Goal: Information Seeking & Learning: Check status

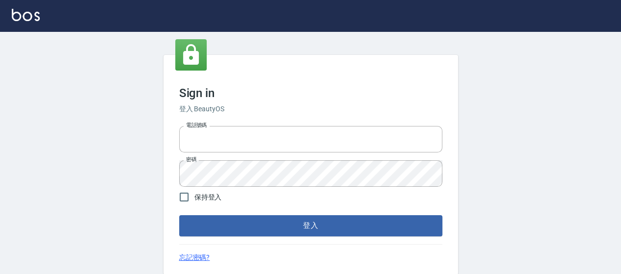
type input "0426657169"
click at [355, 219] on button "登入" at bounding box center [310, 225] width 263 height 21
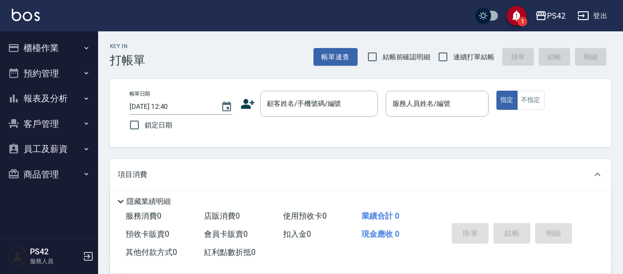
click at [457, 55] on span "連續打單結帳" at bounding box center [473, 57] width 41 height 10
click at [453, 55] on input "連續打單結帳" at bounding box center [443, 57] width 21 height 21
checkbox input "true"
click at [35, 92] on button "報表及分析" at bounding box center [49, 99] width 90 height 26
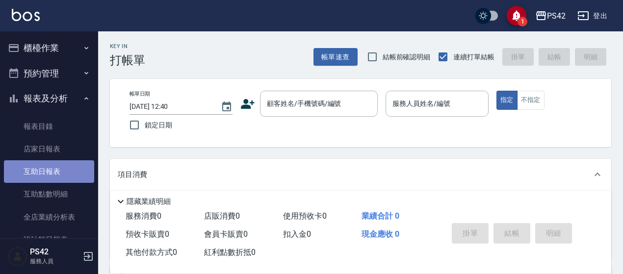
click at [59, 173] on link "互助日報表" at bounding box center [49, 171] width 90 height 23
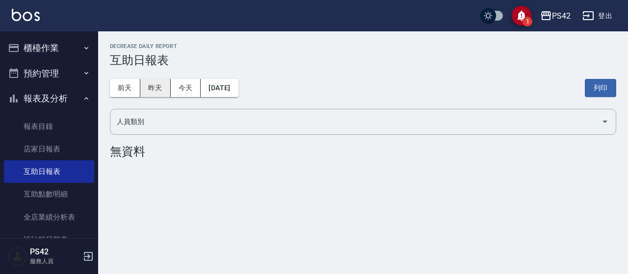
click at [156, 80] on button "昨天" at bounding box center [155, 88] width 30 height 18
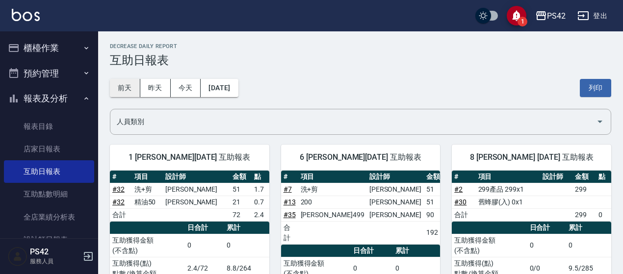
click at [128, 83] on button "前天" at bounding box center [125, 88] width 30 height 18
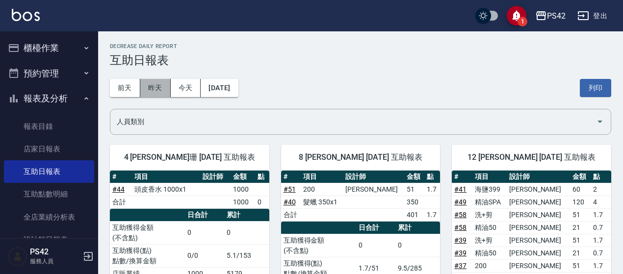
click at [160, 83] on button "昨天" at bounding box center [155, 88] width 30 height 18
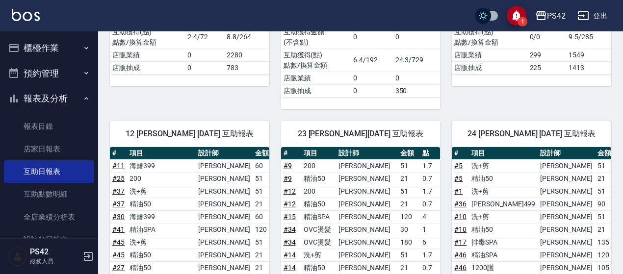
scroll to position [196, 0]
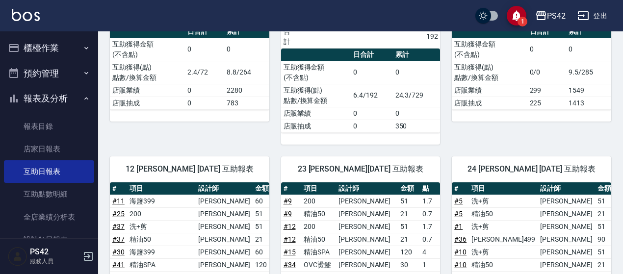
click at [45, 57] on button "櫃檯作業" at bounding box center [49, 48] width 90 height 26
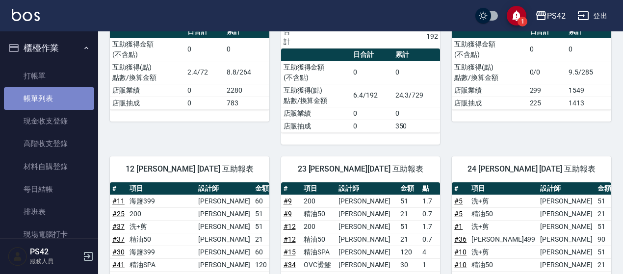
click at [66, 97] on link "帳單列表" at bounding box center [49, 98] width 90 height 23
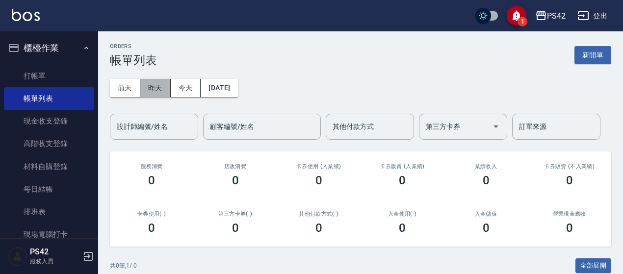
click at [160, 88] on button "昨天" at bounding box center [155, 88] width 30 height 18
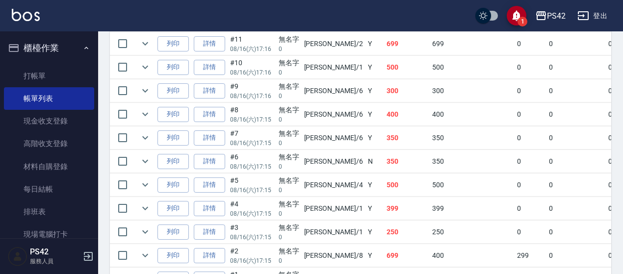
scroll to position [1235, 0]
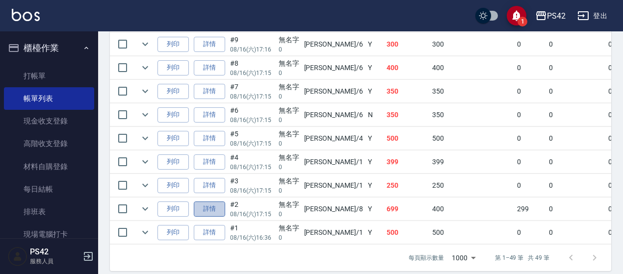
click at [207, 202] on link "詳情" at bounding box center [209, 209] width 31 height 15
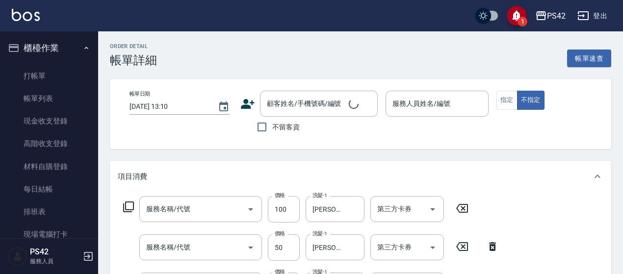
type input "[DATE] 17:15"
type input "[PERSON_NAME]-8"
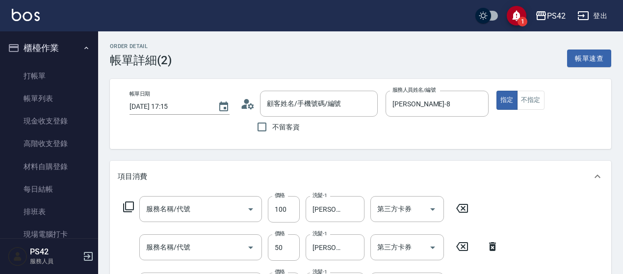
scroll to position [232, 0]
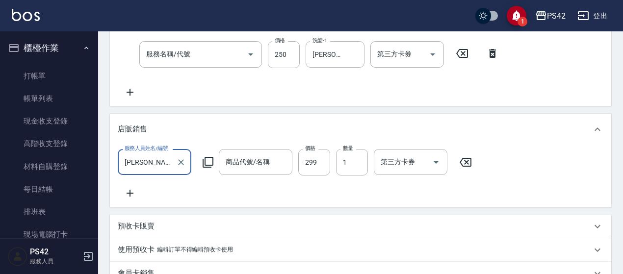
type input "瞬護100(113)"
type input "精油50(112)"
type input "200(111)"
type input "299產品"
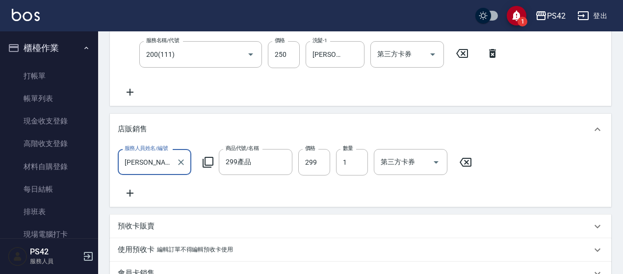
type input "無名字/0/null"
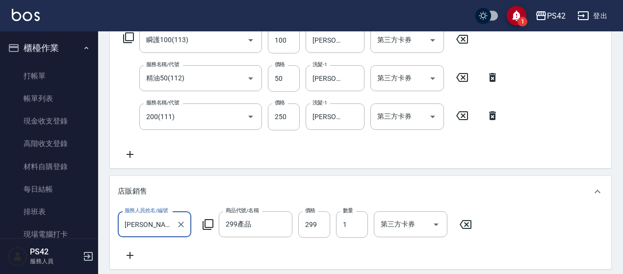
scroll to position [84, 0]
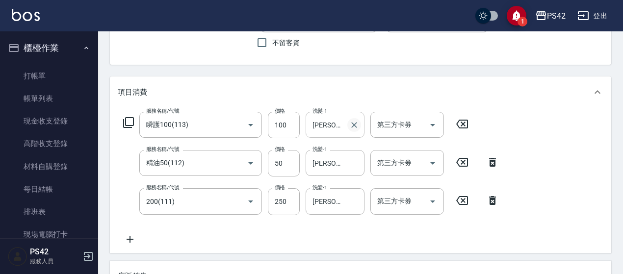
click at [354, 129] on icon "Clear" at bounding box center [354, 125] width 10 height 10
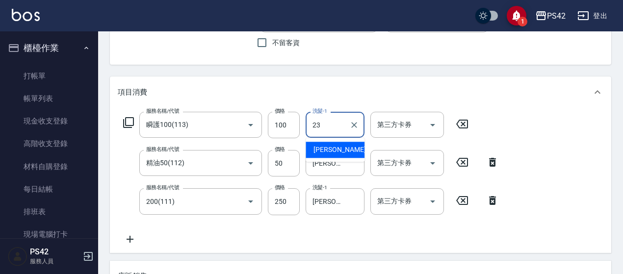
type input "[PERSON_NAME]-23"
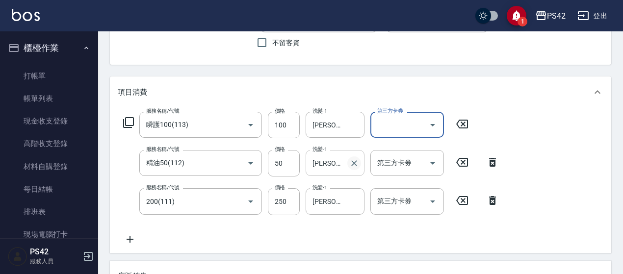
click at [356, 166] on icon "Clear" at bounding box center [354, 163] width 10 height 10
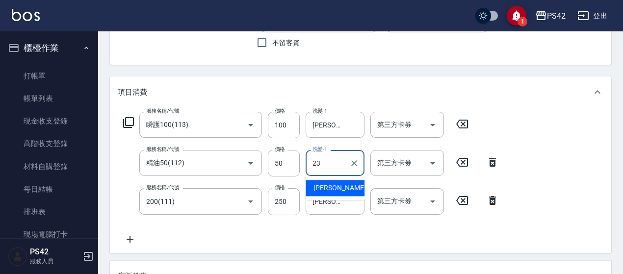
type input "[PERSON_NAME]-23"
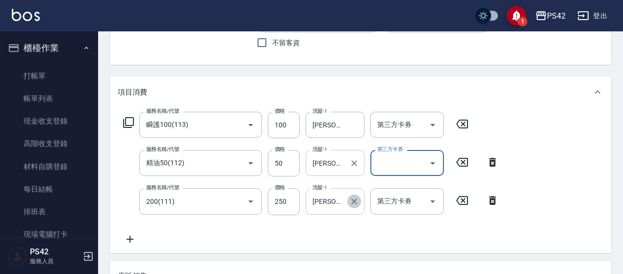
click at [353, 197] on button "Clear" at bounding box center [354, 202] width 14 height 14
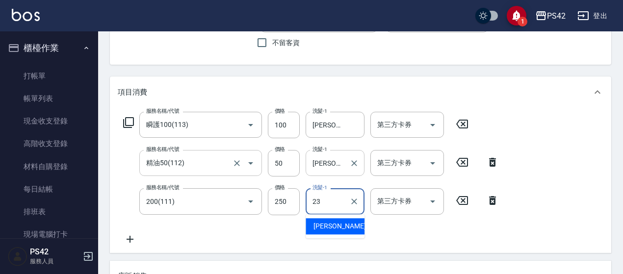
type input "[PERSON_NAME]-23"
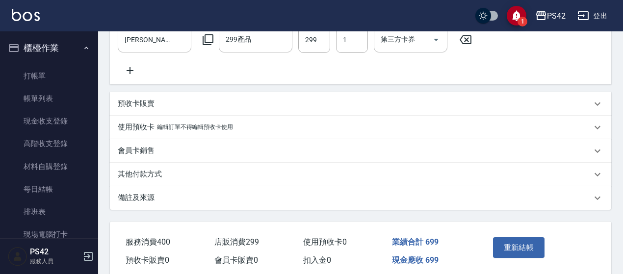
scroll to position [402, 0]
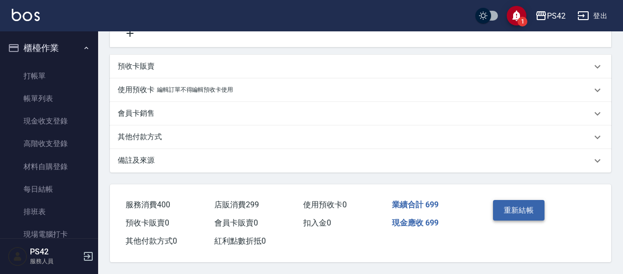
click at [526, 206] on button "重新結帳" at bounding box center [519, 210] width 52 height 21
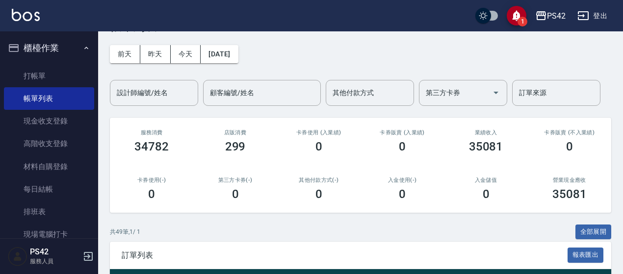
scroll to position [49, 0]
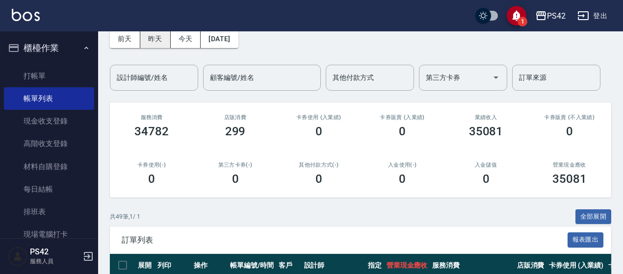
click at [152, 39] on button "昨天" at bounding box center [155, 39] width 30 height 18
click at [186, 42] on button "今天" at bounding box center [186, 39] width 30 height 18
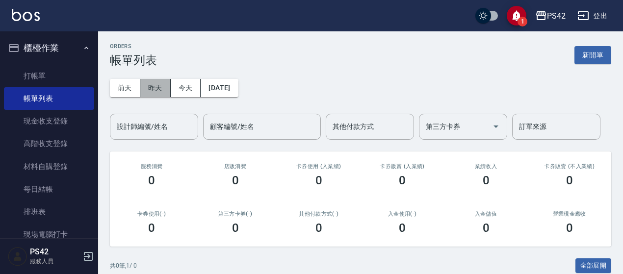
click at [159, 84] on button "昨天" at bounding box center [155, 88] width 30 height 18
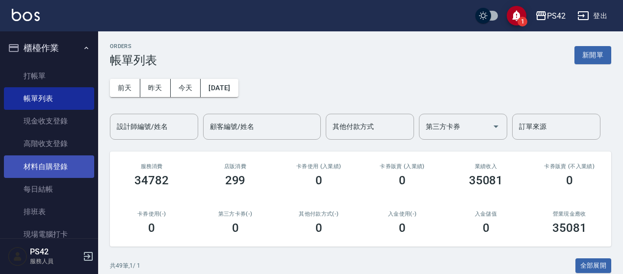
click at [54, 165] on link "材料自購登錄" at bounding box center [49, 167] width 90 height 23
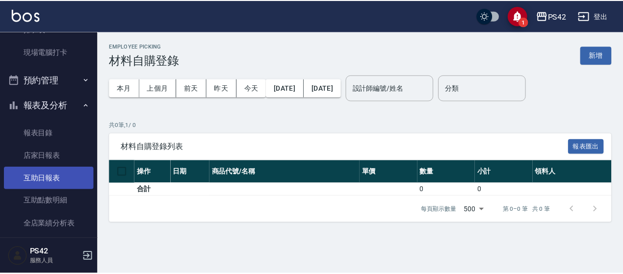
scroll to position [245, 0]
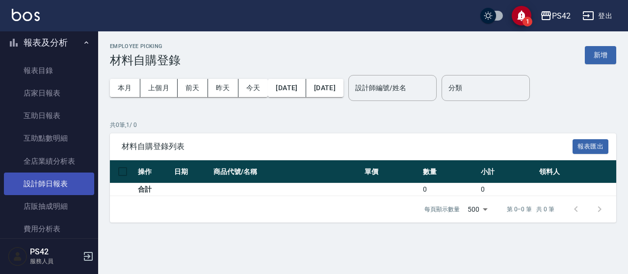
click at [44, 190] on link "設計師日報表" at bounding box center [49, 184] width 90 height 23
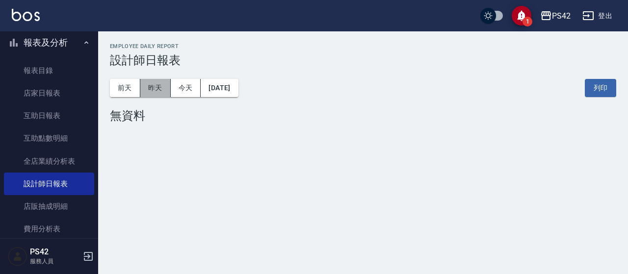
click at [161, 81] on button "昨天" at bounding box center [155, 88] width 30 height 18
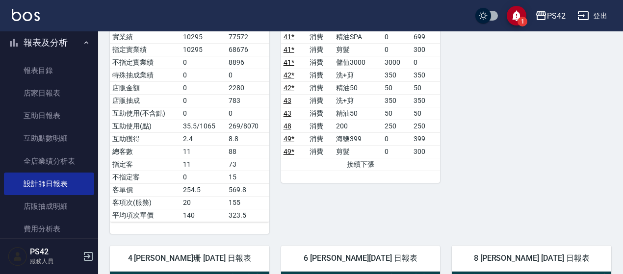
scroll to position [343, 0]
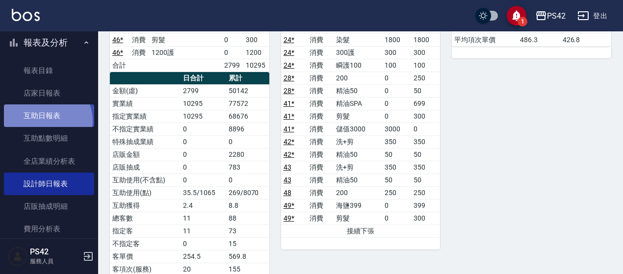
click at [46, 121] on link "互助日報表" at bounding box center [49, 115] width 90 height 23
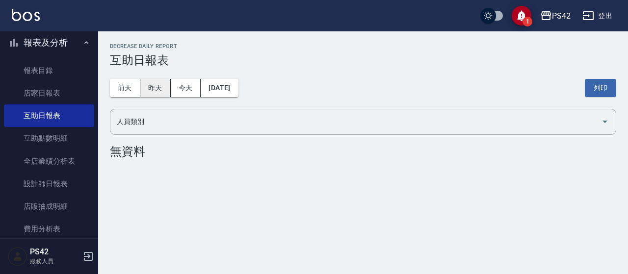
click at [155, 88] on button "昨天" at bounding box center [155, 88] width 30 height 18
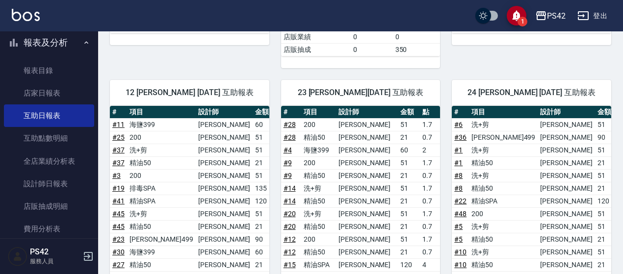
scroll to position [154, 0]
